Goal: Find specific fact: Find specific page/section

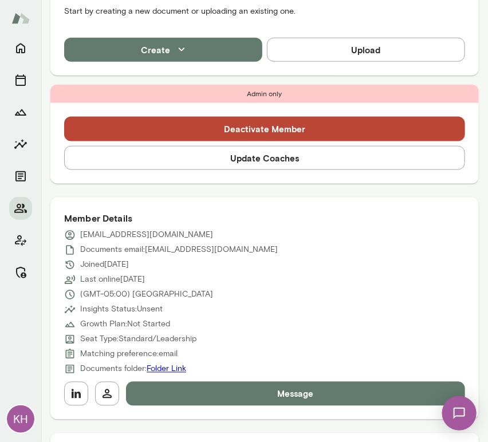
scroll to position [327, 0]
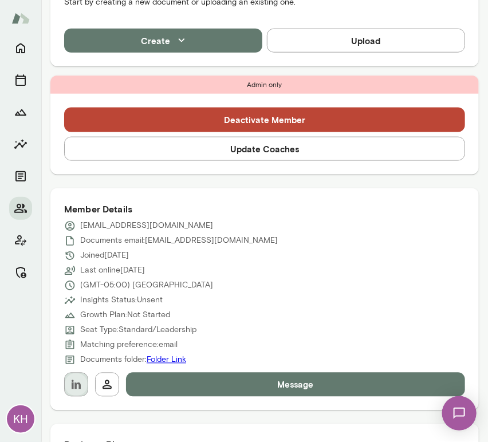
click at [76, 390] on icon "button" at bounding box center [76, 385] width 14 height 14
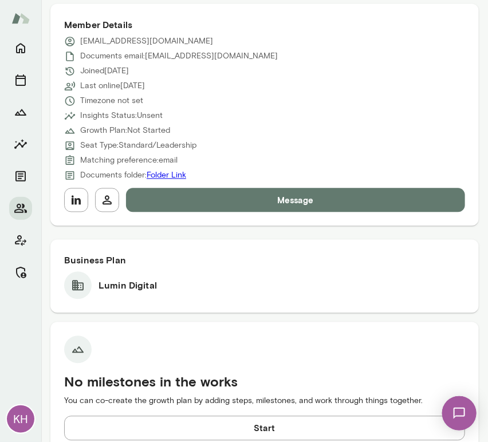
scroll to position [513, 0]
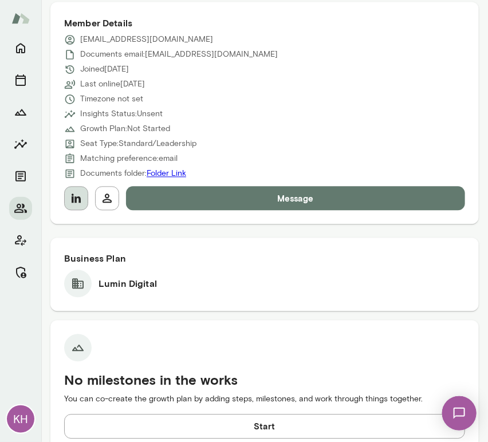
click at [82, 196] on icon "button" at bounding box center [76, 199] width 14 height 14
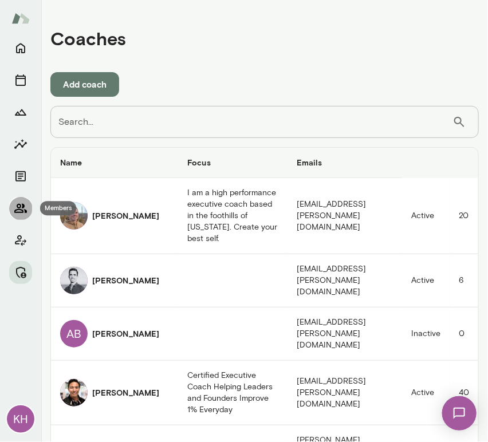
click at [22, 211] on icon "Members" at bounding box center [21, 208] width 14 height 14
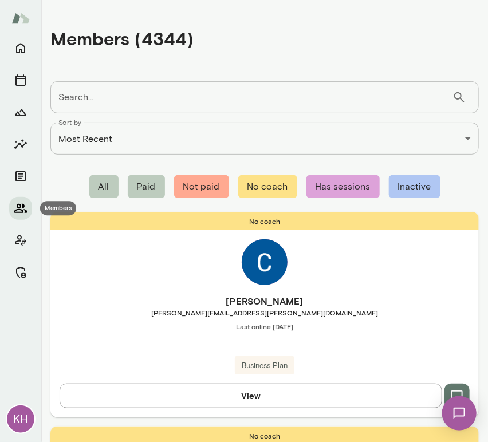
click at [30, 205] on button "Members" at bounding box center [20, 208] width 23 height 23
click at [18, 237] on icon "Client app" at bounding box center [20, 240] width 11 height 11
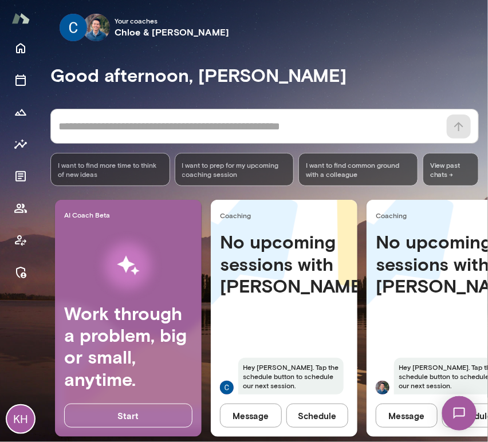
click at [138, 114] on div "* ​ ​" at bounding box center [264, 126] width 428 height 35
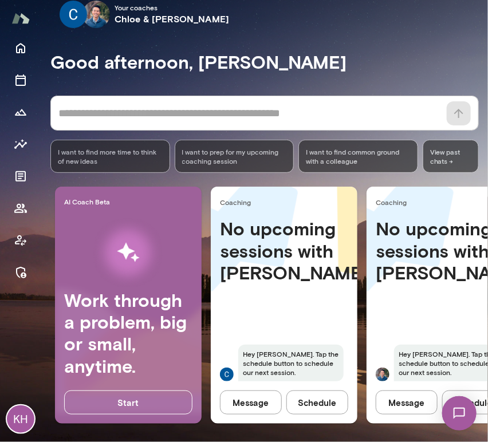
scroll to position [0, 61]
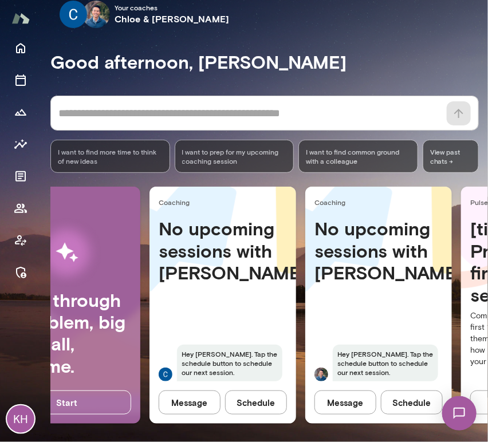
click at [399, 393] on button "Schedule" at bounding box center [412, 402] width 62 height 24
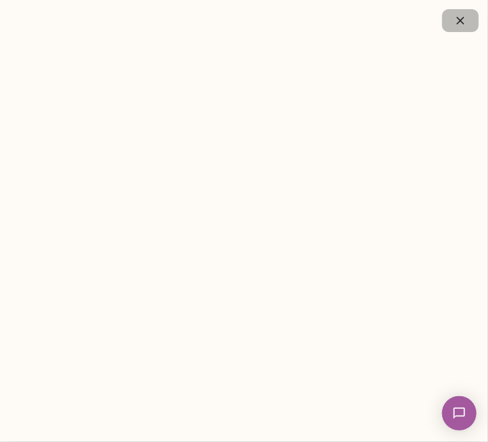
click at [456, 22] on icon "button" at bounding box center [460, 21] width 14 height 14
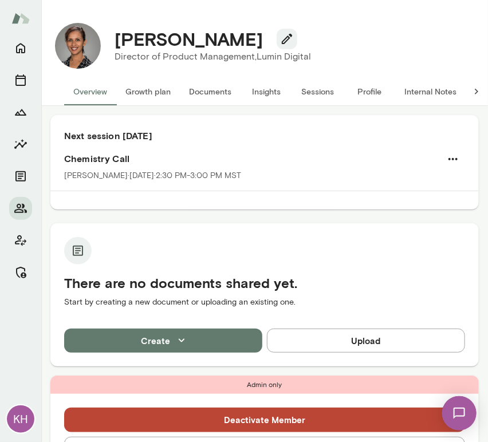
click at [316, 93] on button "Sessions" at bounding box center [318, 91] width 52 height 27
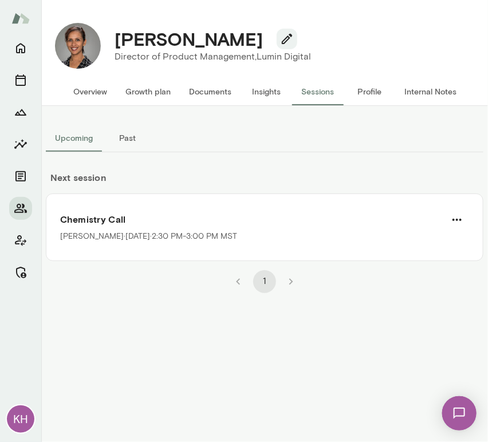
click at [420, 93] on button "Internal Notes" at bounding box center [430, 91] width 70 height 27
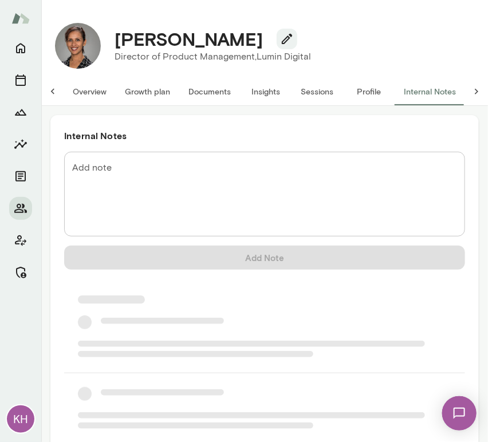
scroll to position [0, 9]
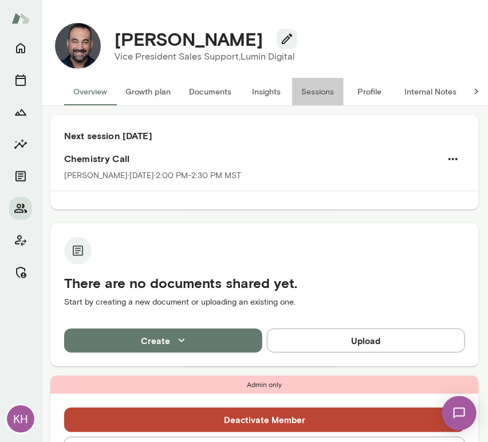
click at [320, 91] on button "Sessions" at bounding box center [318, 91] width 52 height 27
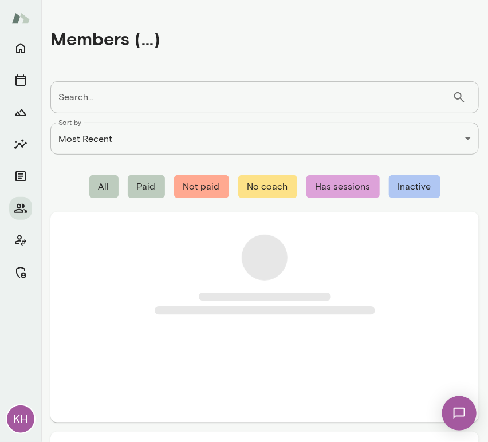
click at [108, 104] on input "Search..." at bounding box center [251, 97] width 402 height 32
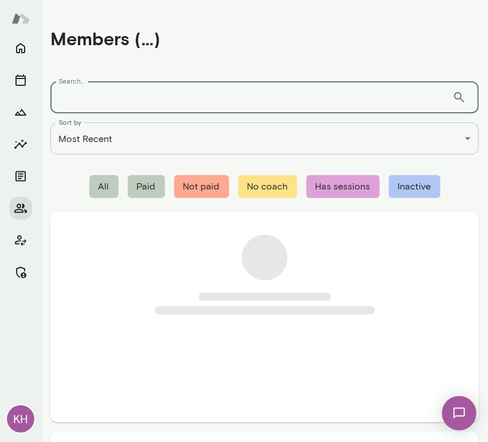
paste input "**********"
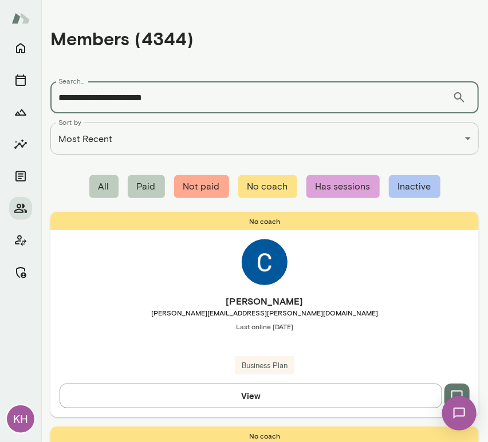
type input "**********"
click at [185, 98] on input "**********" at bounding box center [251, 97] width 402 height 32
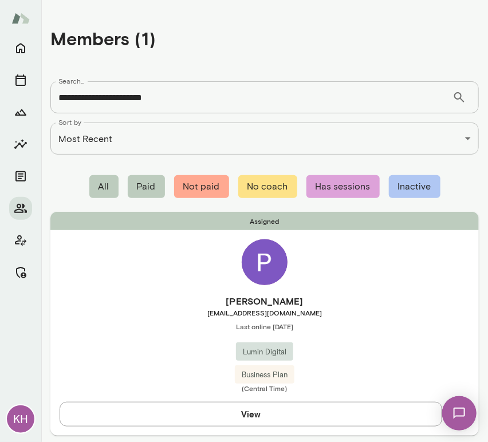
click at [159, 324] on span "Last online September 10" at bounding box center [264, 326] width 428 height 9
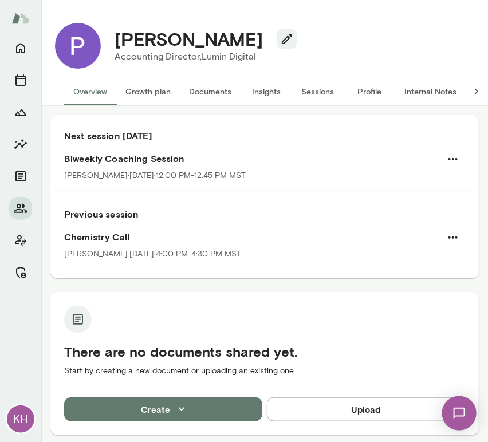
click at [430, 94] on button "Internal Notes" at bounding box center [430, 91] width 70 height 27
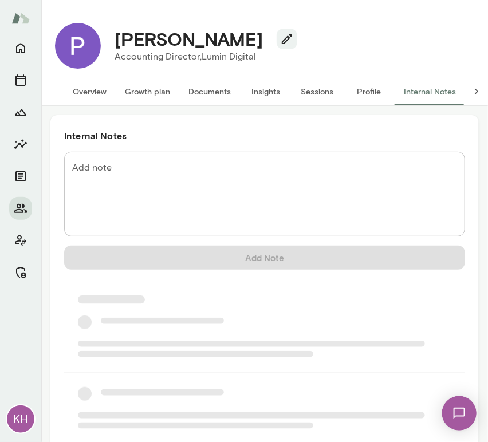
scroll to position [0, 9]
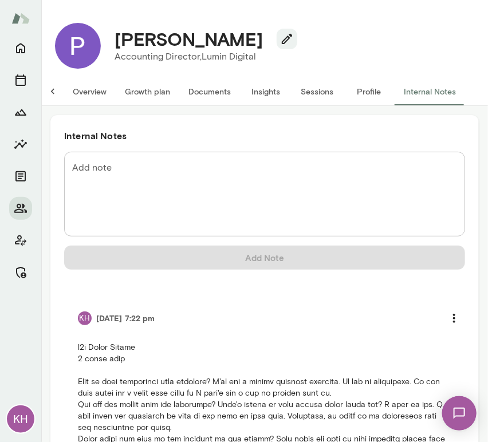
click at [83, 88] on button "Overview" at bounding box center [90, 91] width 52 height 27
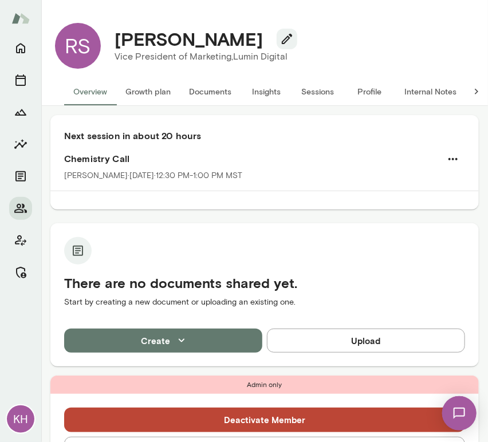
click at [367, 98] on button "Profile" at bounding box center [369, 91] width 52 height 27
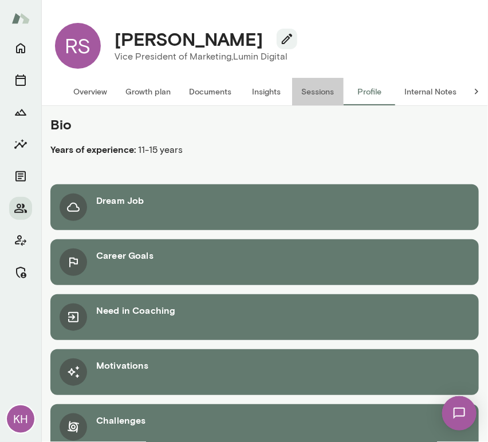
click at [319, 93] on button "Sessions" at bounding box center [318, 91] width 52 height 27
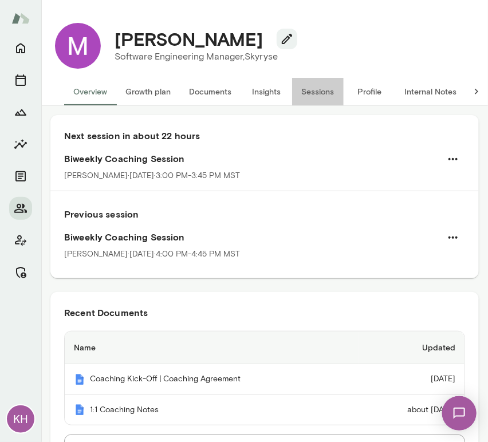
click at [307, 90] on button "Sessions" at bounding box center [318, 91] width 52 height 27
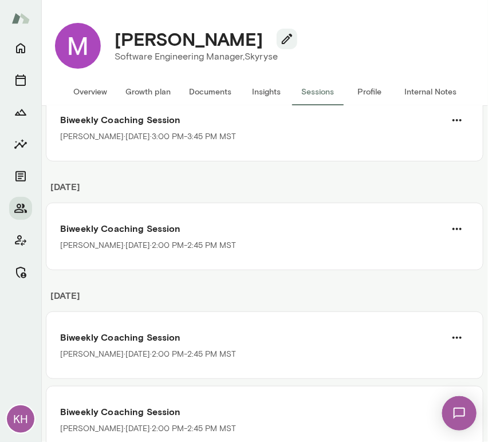
scroll to position [142, 0]
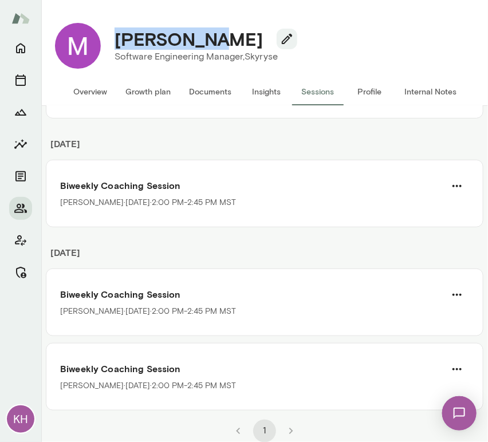
drag, startPoint x: 208, startPoint y: 39, endPoint x: 109, endPoint y: 36, distance: 99.1
click at [109, 36] on div "Minnie Yoo" at bounding box center [201, 39] width 192 height 22
copy h4 "Minnie Yoo"
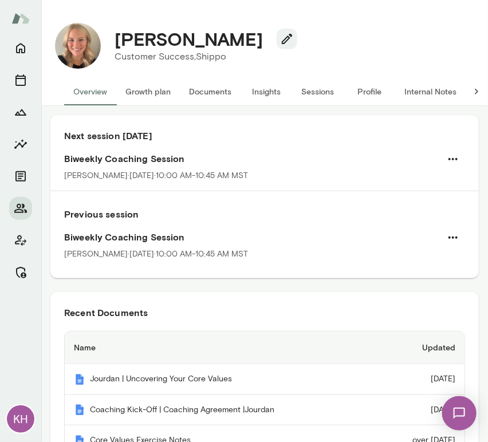
click at [314, 86] on button "Sessions" at bounding box center [318, 91] width 52 height 27
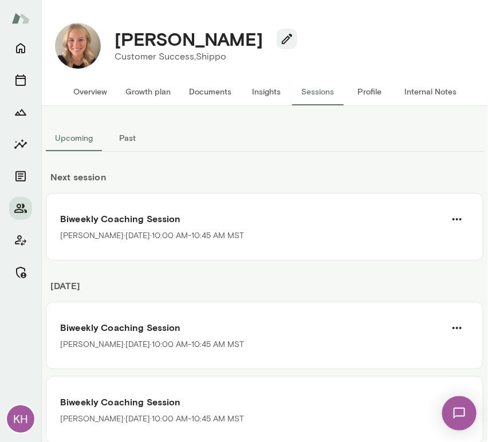
scroll to position [107, 0]
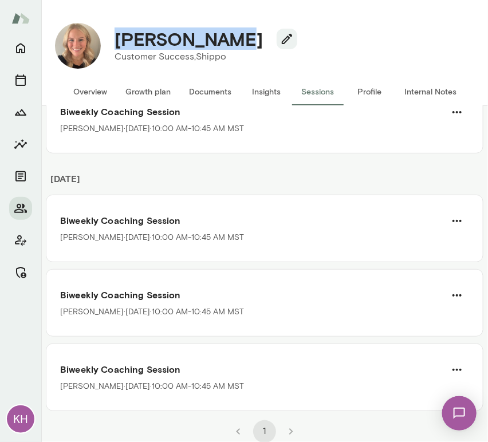
drag, startPoint x: 229, startPoint y: 41, endPoint x: 116, endPoint y: 35, distance: 113.4
click at [116, 35] on h4 "[PERSON_NAME]" at bounding box center [188, 39] width 148 height 22
copy h4 "[PERSON_NAME]"
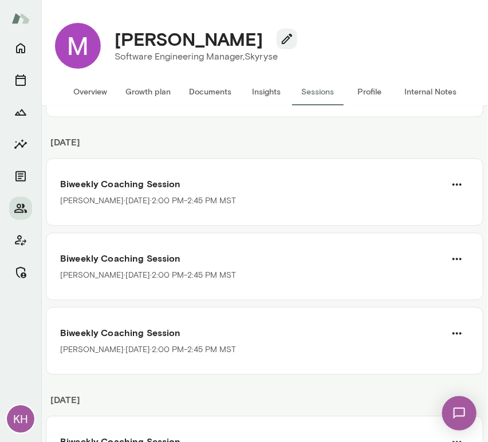
scroll to position [618, 0]
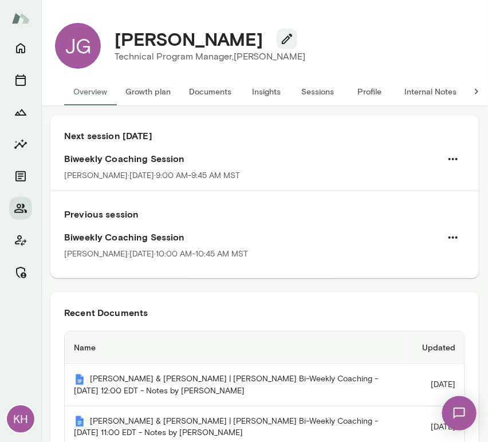
click at [308, 97] on button "Sessions" at bounding box center [318, 91] width 52 height 27
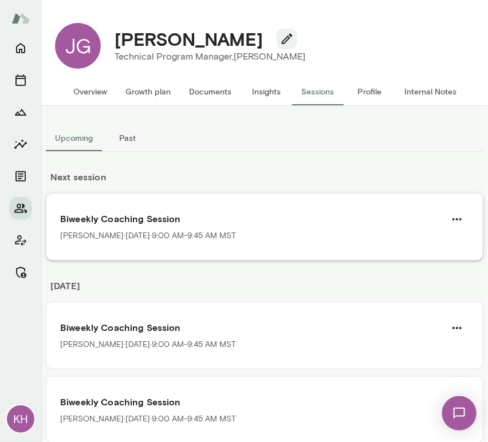
scroll to position [33, 0]
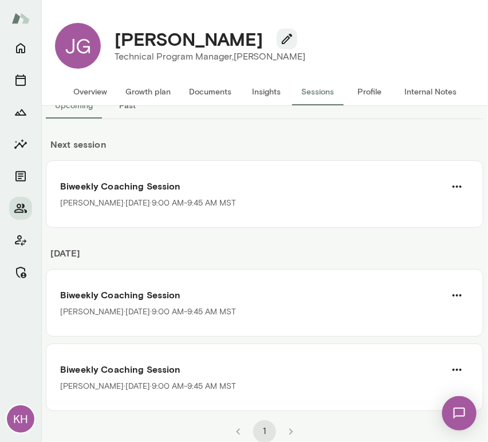
drag, startPoint x: 252, startPoint y: 38, endPoint x: 116, endPoint y: 38, distance: 135.6
click at [116, 38] on h4 "Jacqueline Guill" at bounding box center [188, 39] width 148 height 22
copy h4 "Jacqueline Guill"
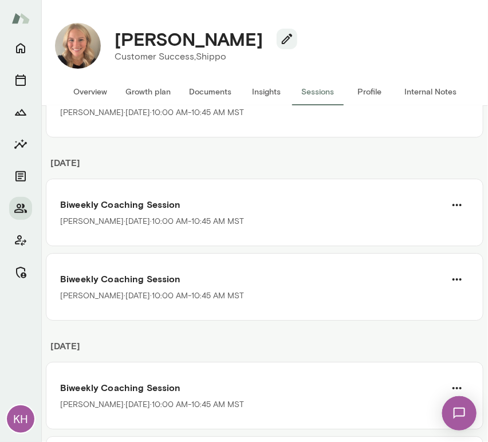
scroll to position [934, 0]
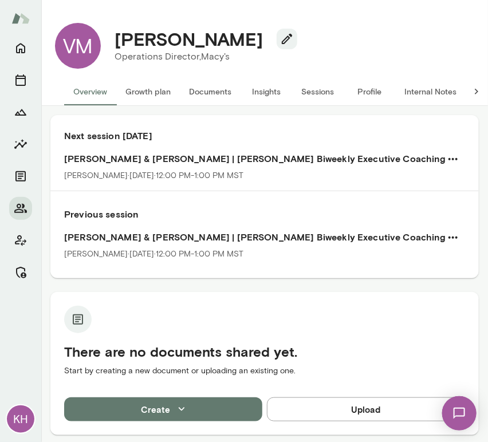
click at [320, 91] on button "Sessions" at bounding box center [318, 91] width 52 height 27
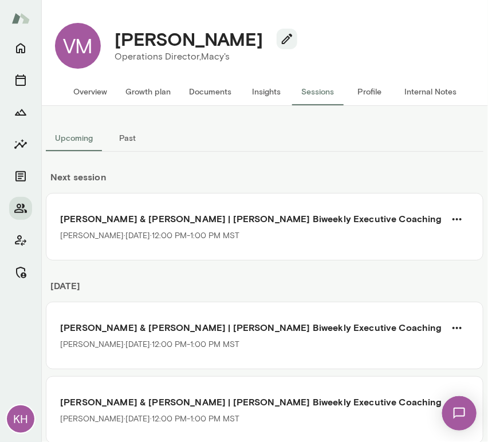
click at [303, 94] on button "Sessions" at bounding box center [318, 91] width 52 height 27
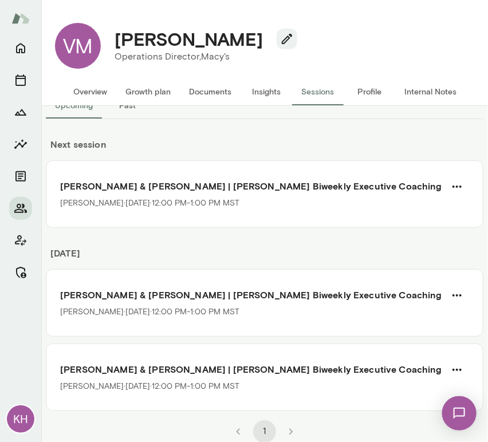
drag, startPoint x: 256, startPoint y: 40, endPoint x: 106, endPoint y: 35, distance: 149.4
click at [106, 35] on div "Vinod Muthineni" at bounding box center [201, 39] width 192 height 22
copy h4 "Vinod Muthineni"
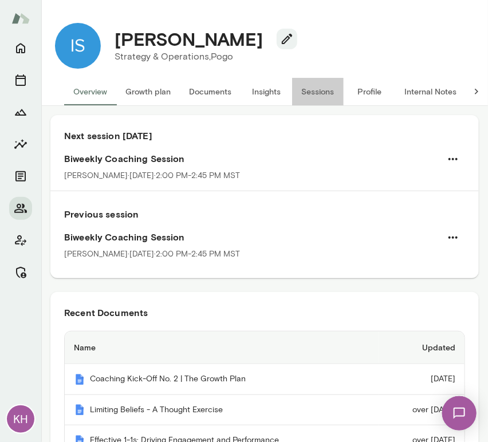
click at [322, 90] on button "Sessions" at bounding box center [318, 91] width 52 height 27
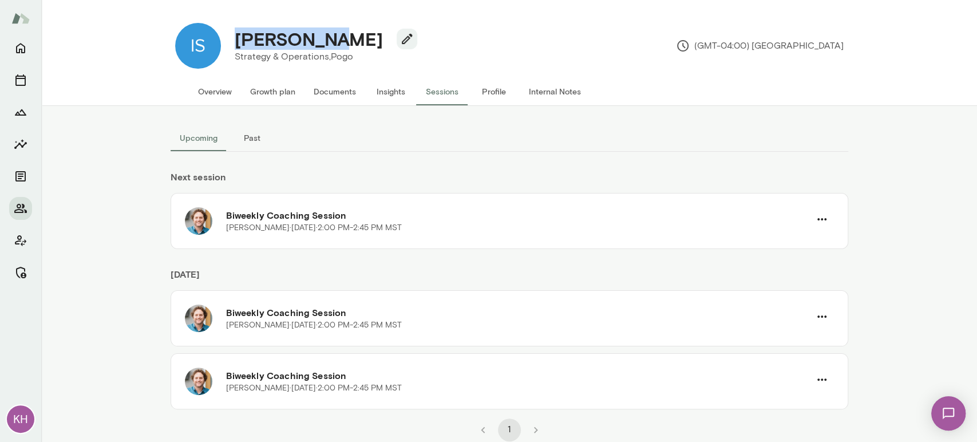
drag, startPoint x: 334, startPoint y: 38, endPoint x: 235, endPoint y: 35, distance: 99.0
click at [235, 35] on div "Isaac Wong" at bounding box center [321, 39] width 192 height 22
copy h4 "Isaac Wong"
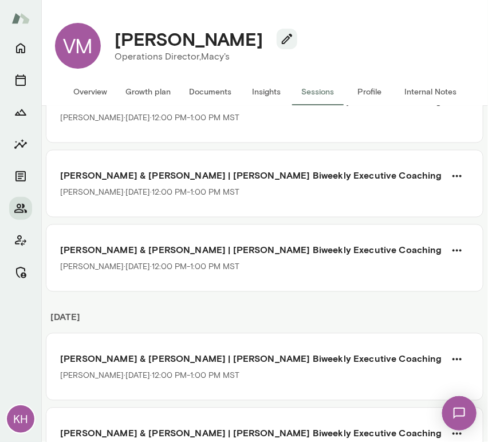
scroll to position [126, 0]
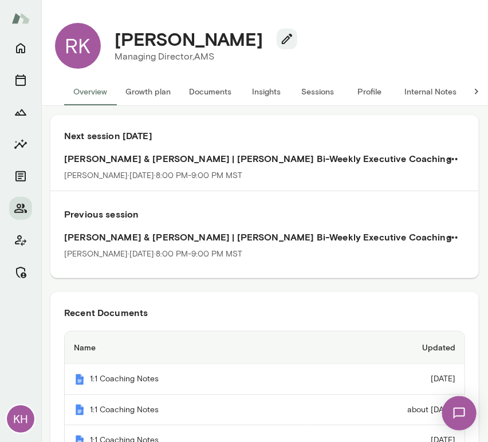
click at [321, 88] on button "Sessions" at bounding box center [318, 91] width 52 height 27
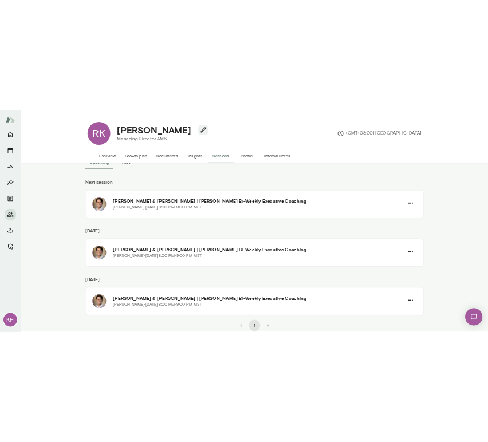
scroll to position [33, 0]
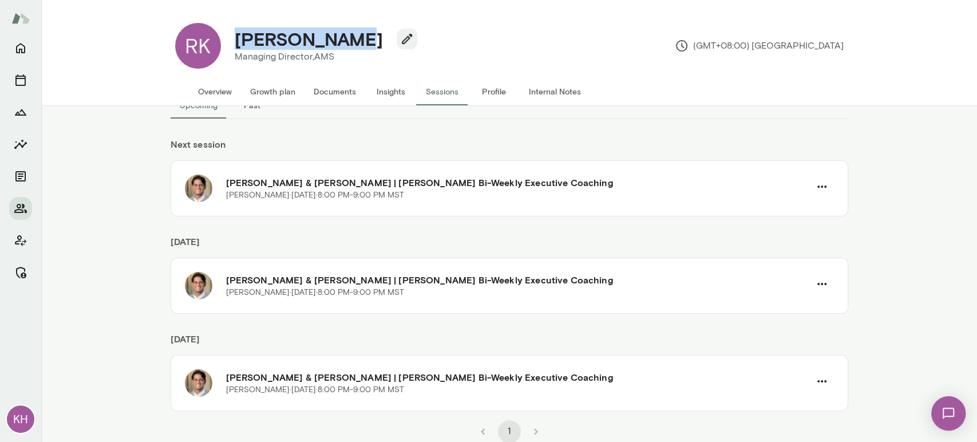
drag, startPoint x: 350, startPoint y: 42, endPoint x: 235, endPoint y: 41, distance: 115.0
click at [235, 41] on div "Roop Kaistha" at bounding box center [321, 39] width 192 height 22
copy h4 "Roop Kaistha"
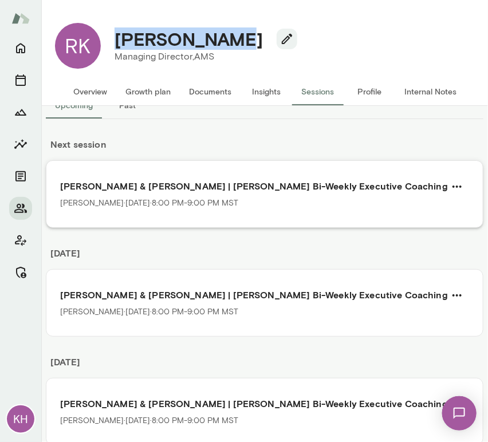
scroll to position [68, 0]
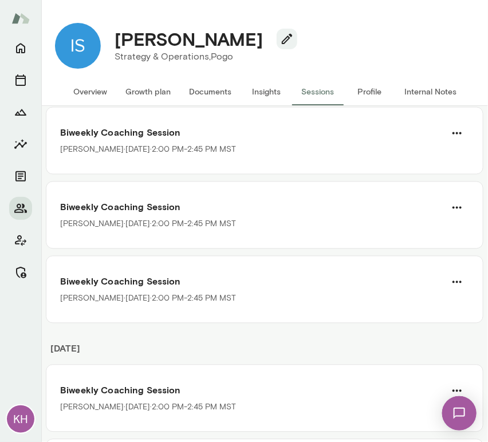
scroll to position [569, 0]
